Goal: Information Seeking & Learning: Learn about a topic

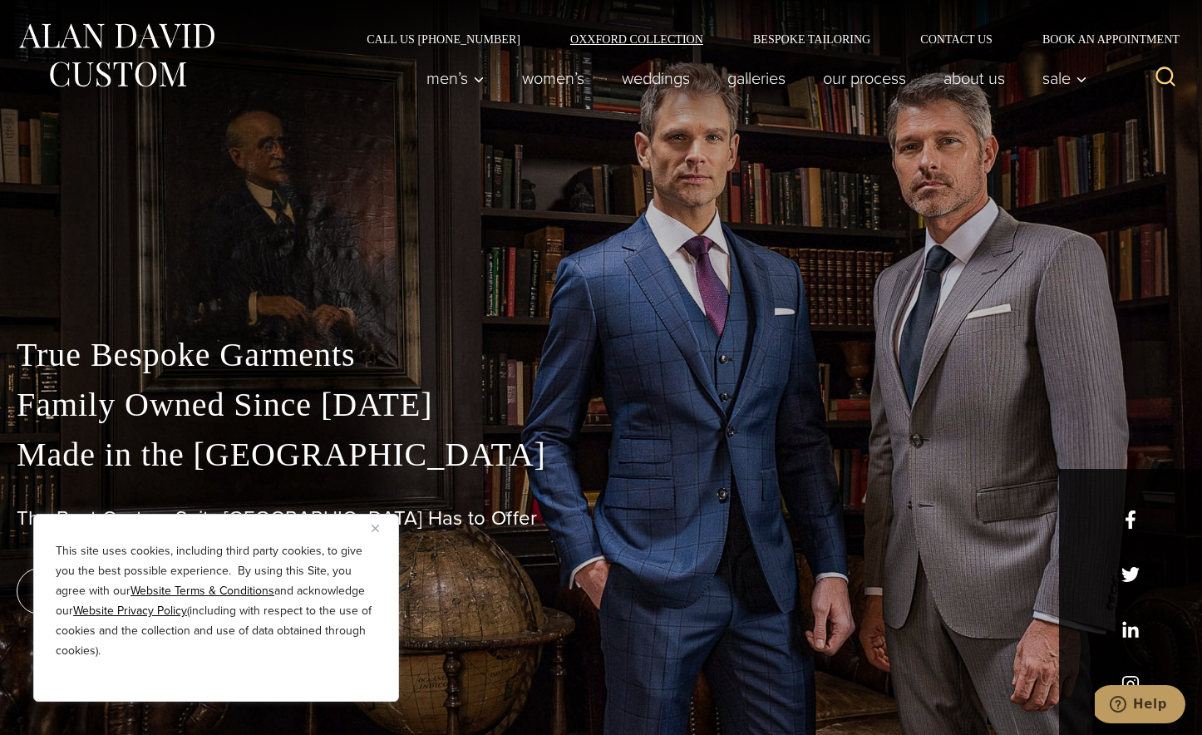
click at [648, 34] on link "Oxxford Collection" at bounding box center [636, 39] width 183 height 12
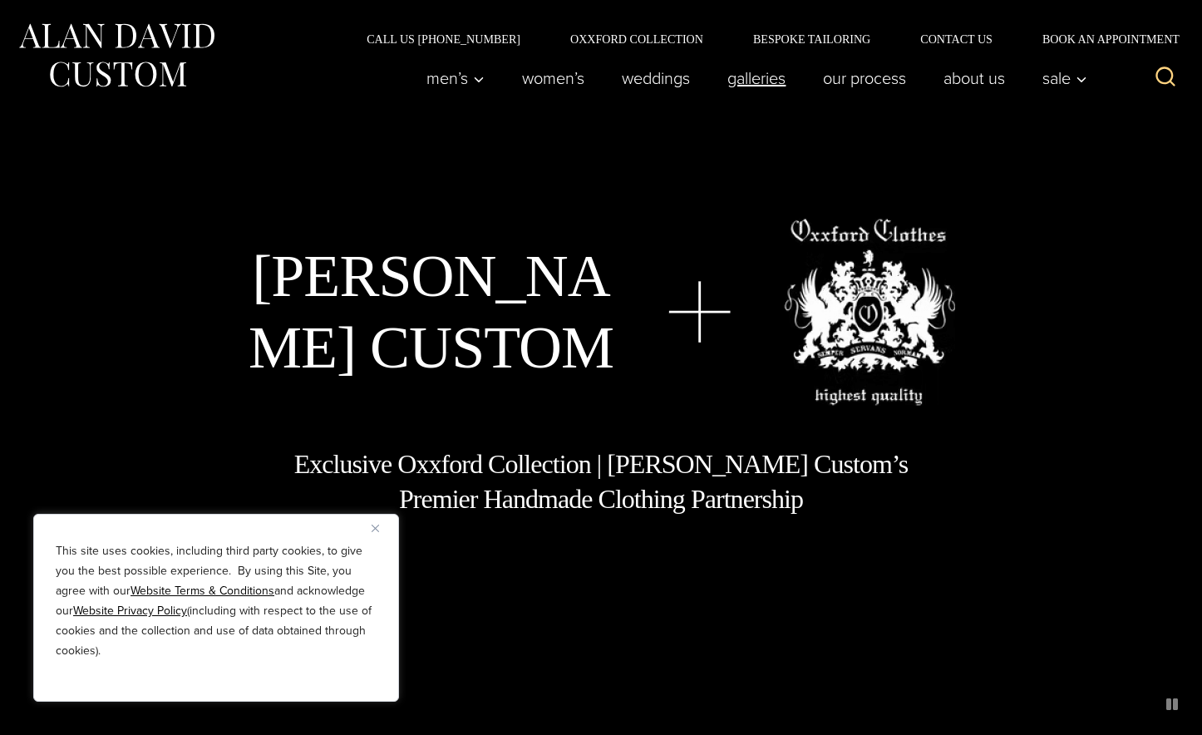
click at [750, 75] on link "Galleries" at bounding box center [757, 78] width 96 height 33
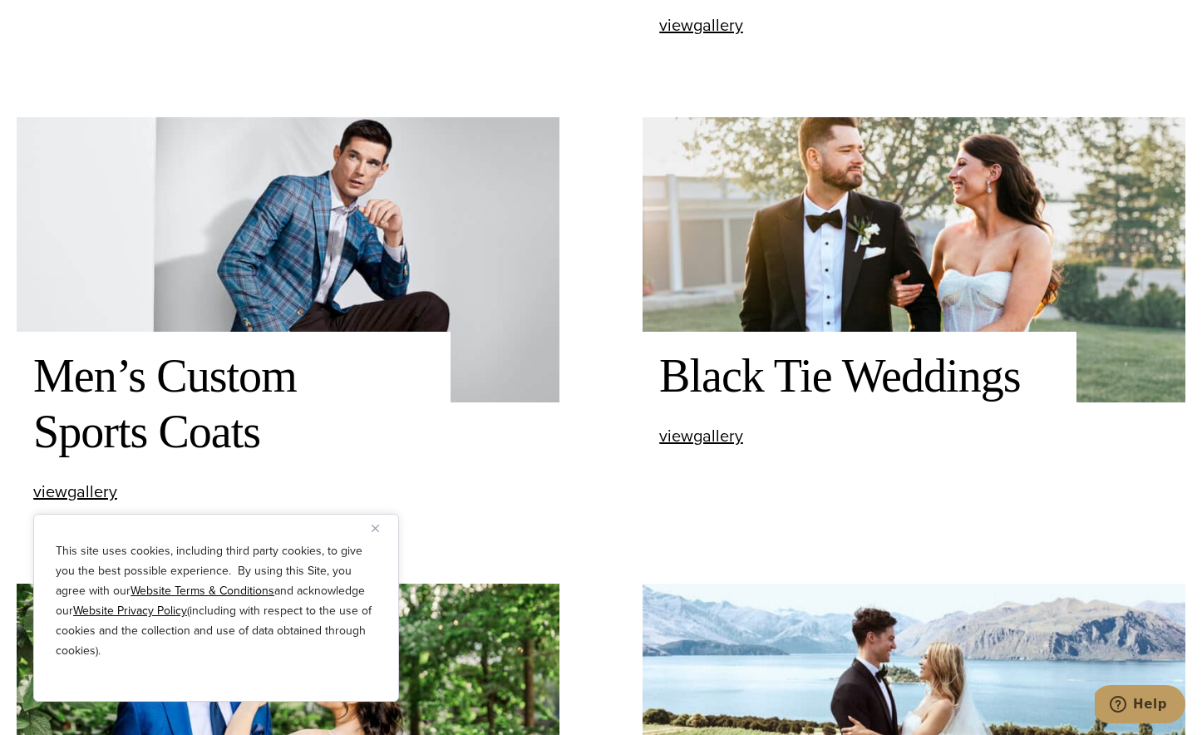
scroll to position [771, 0]
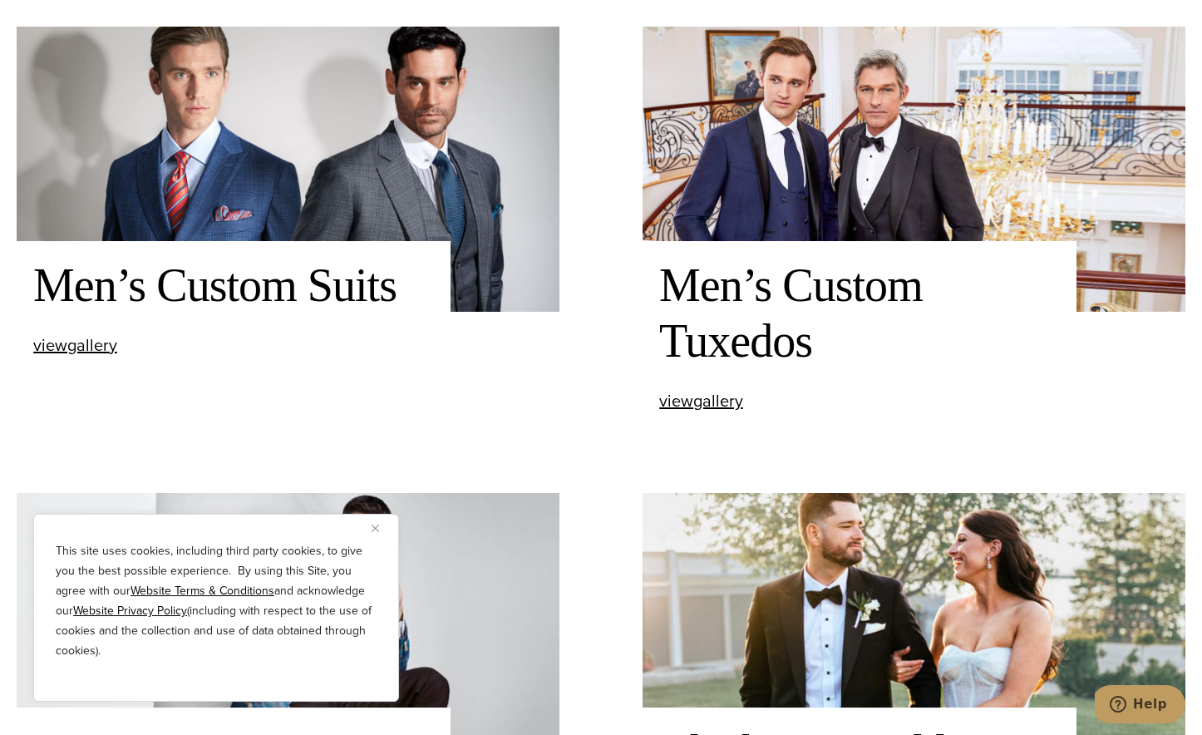
click at [362, 77] on img at bounding box center [288, 169] width 543 height 285
click at [371, 249] on div "Men’s Custom Suits view Men’s Custom Suits gallery" at bounding box center [234, 306] width 434 height 130
click at [340, 277] on h2 "Men’s Custom Suits" at bounding box center [233, 286] width 401 height 56
click at [98, 352] on span "view Men’s Custom Suits gallery" at bounding box center [75, 344] width 84 height 25
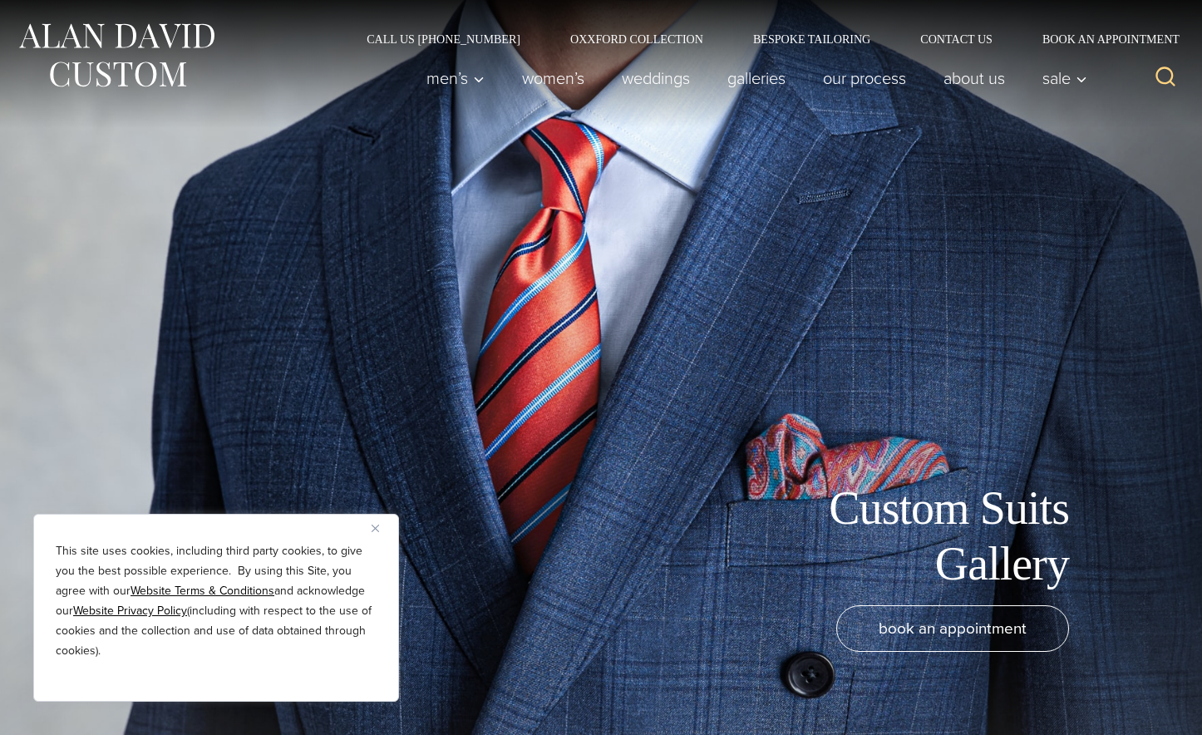
click at [369, 529] on div "This site uses cookies, including third party cookies, to give you the best pos…" at bounding box center [216, 608] width 366 height 188
click at [377, 529] on img "Close" at bounding box center [375, 527] width 7 height 7
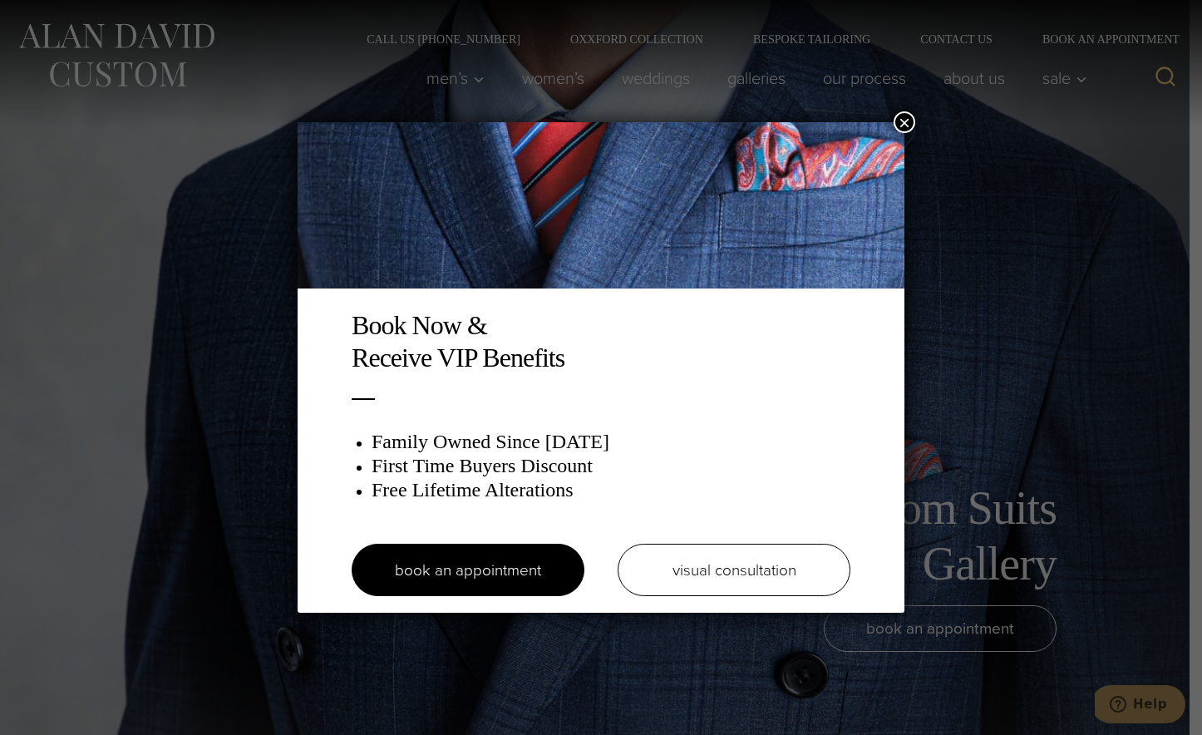
click at [902, 122] on button "×" at bounding box center [905, 122] width 22 height 22
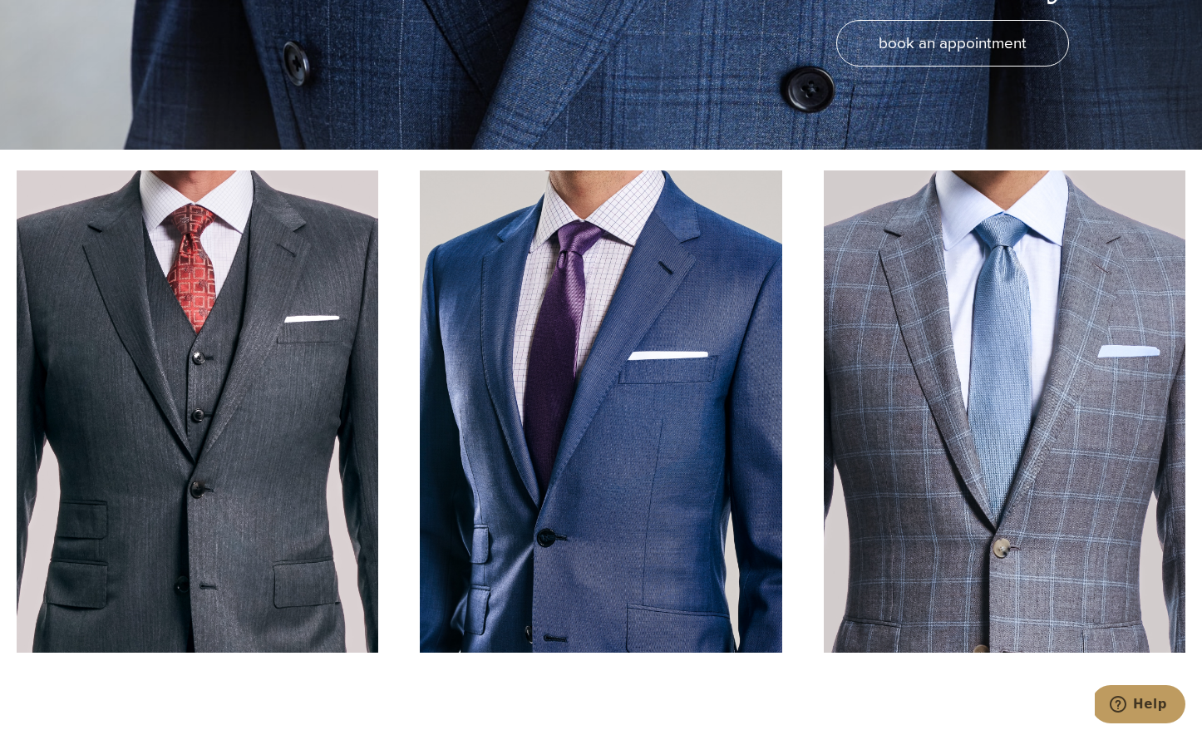
scroll to position [546, 0]
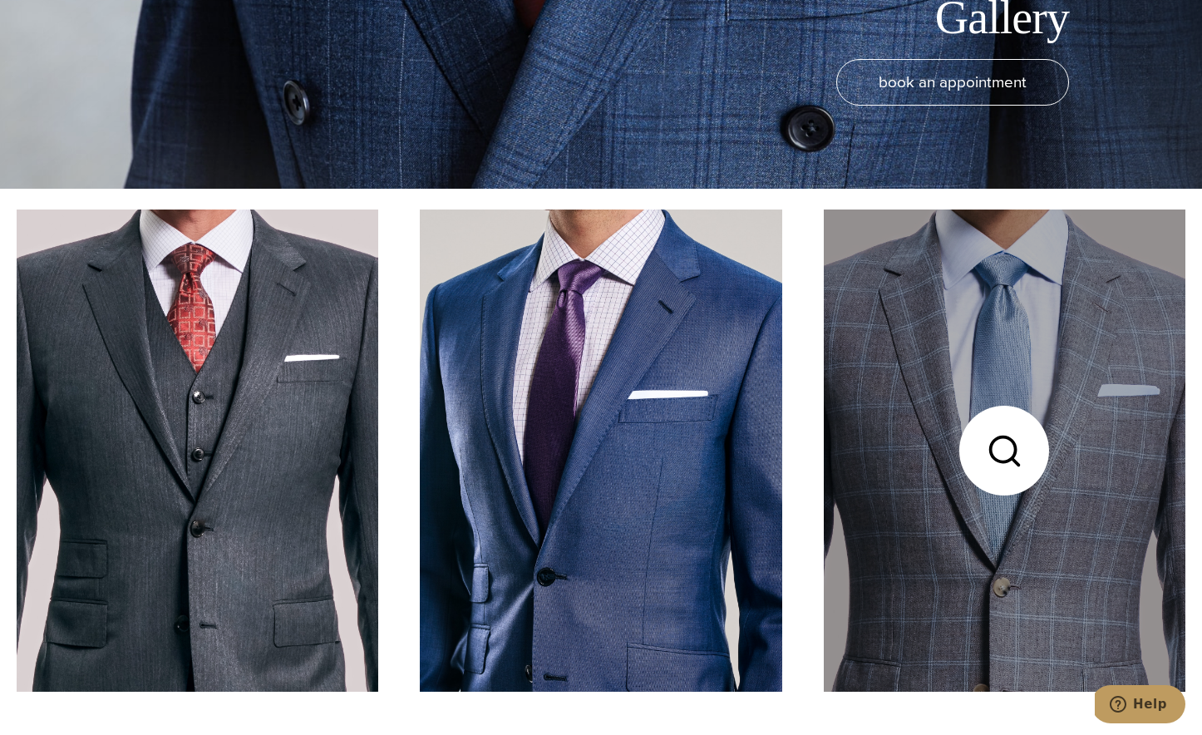
click at [977, 427] on link at bounding box center [1005, 450] width 362 height 482
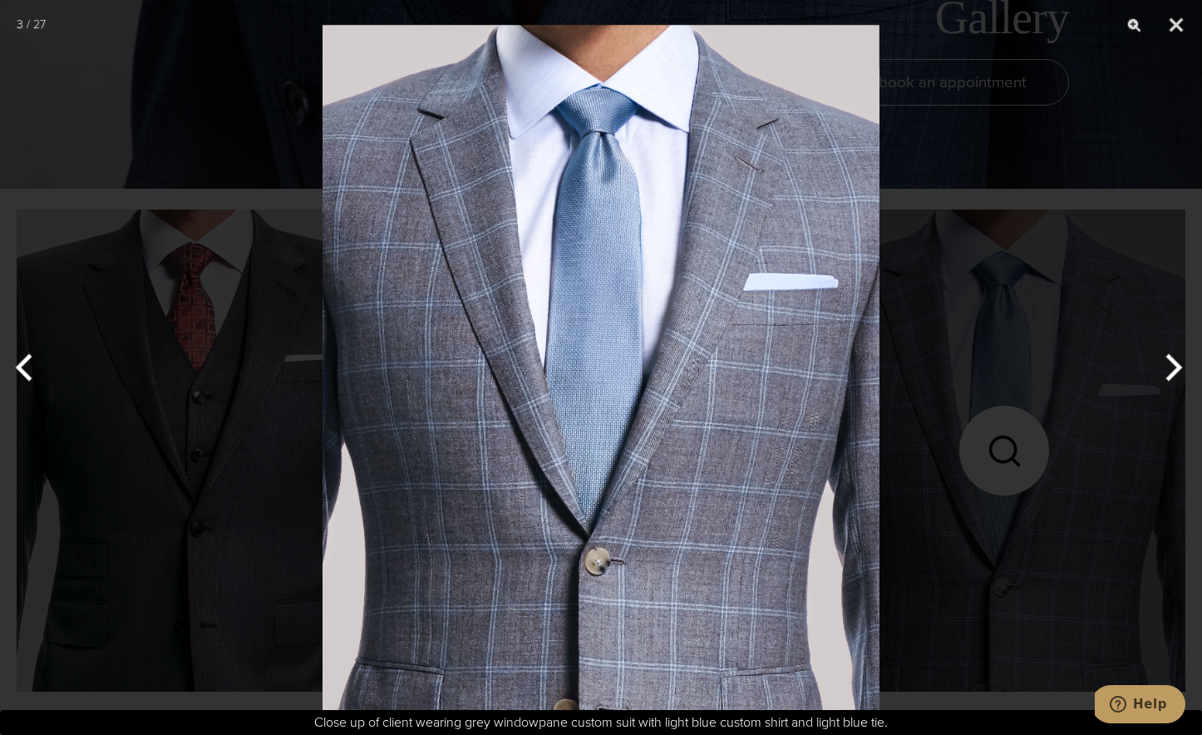
click at [939, 421] on div at bounding box center [601, 367] width 1202 height 735
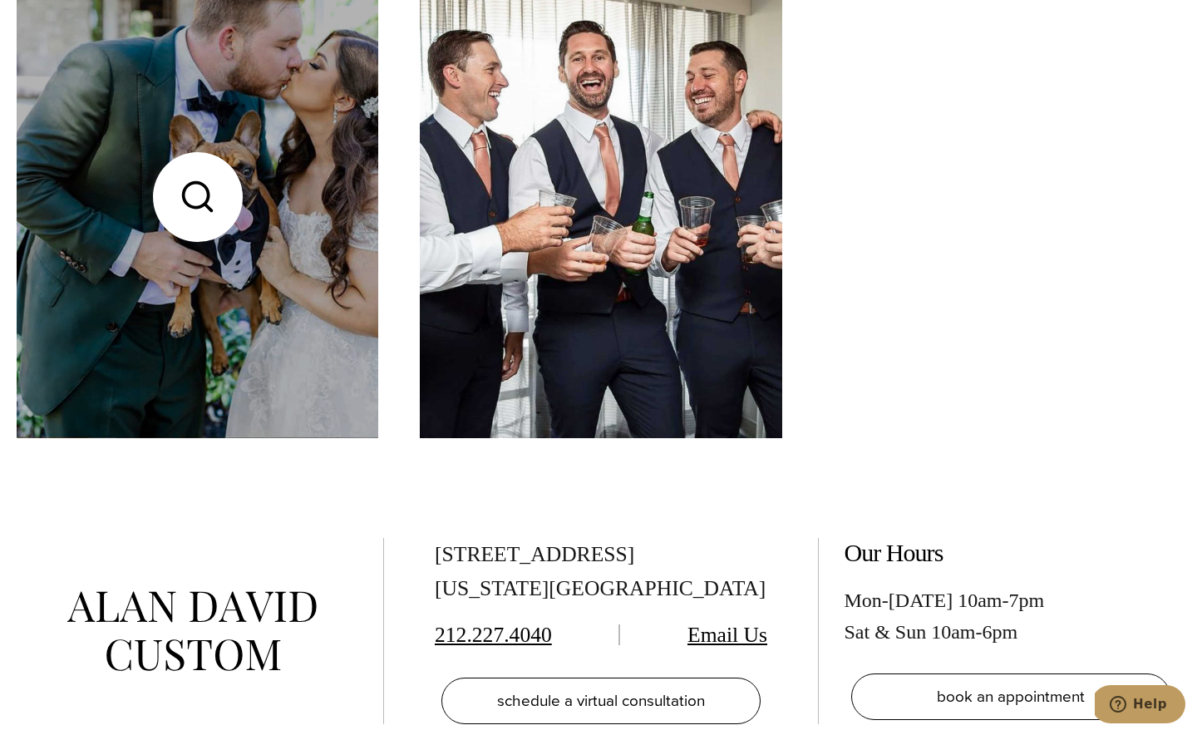
scroll to position [0, 0]
